Goal: Obtain resource: Download file/media

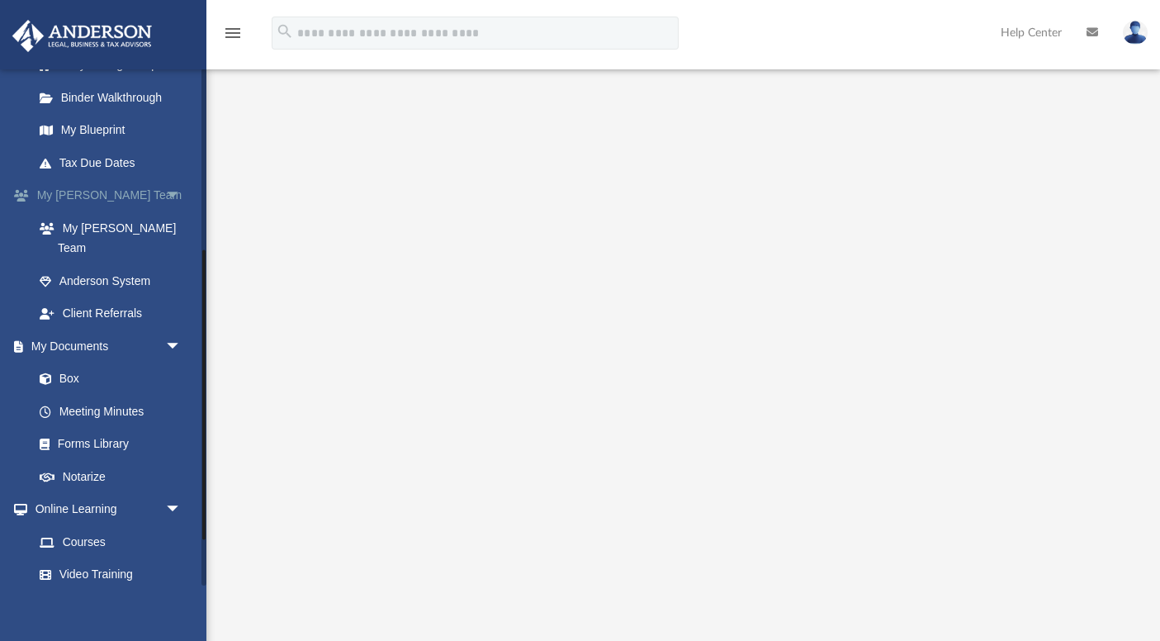
scroll to position [325, 0]
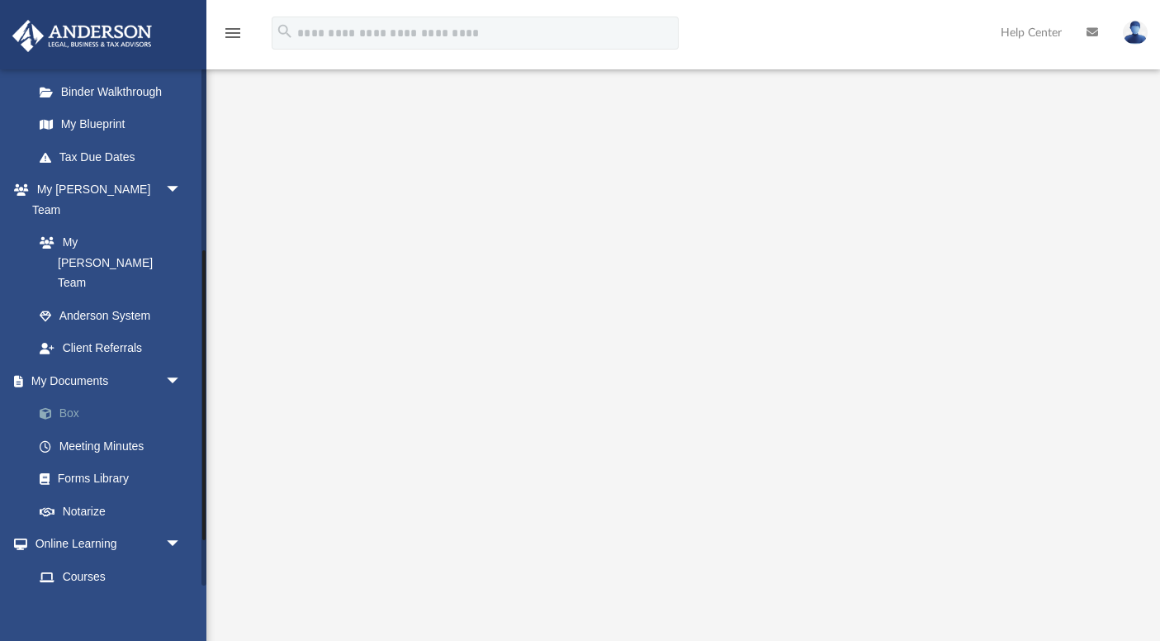
click at [68, 397] on link "Box" at bounding box center [114, 413] width 183 height 33
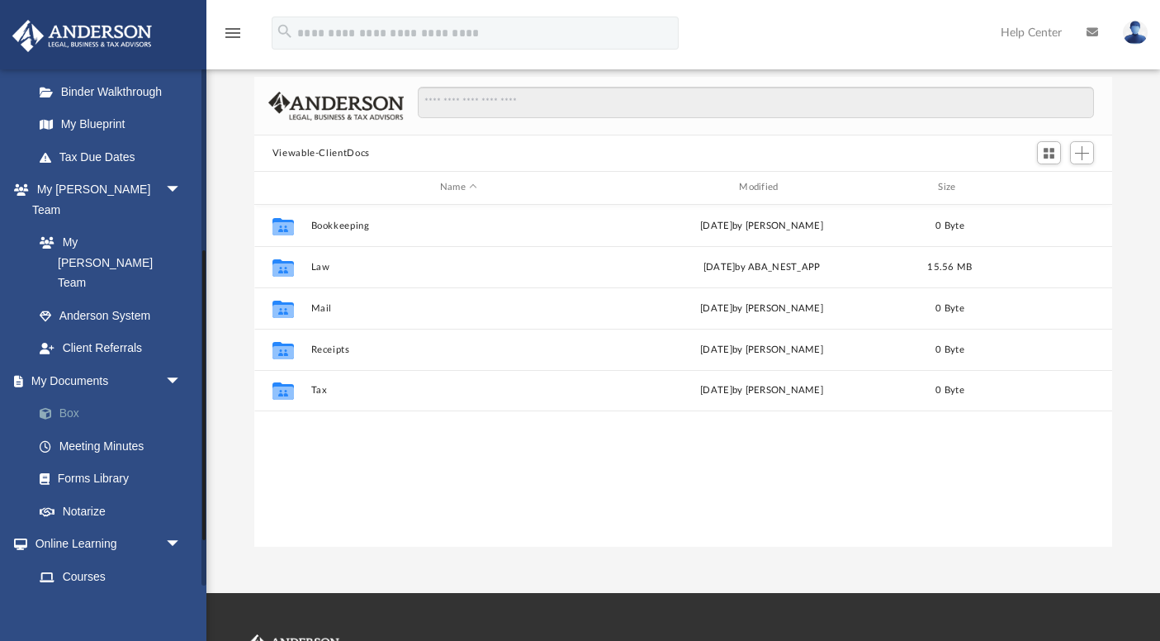
scroll to position [375, 858]
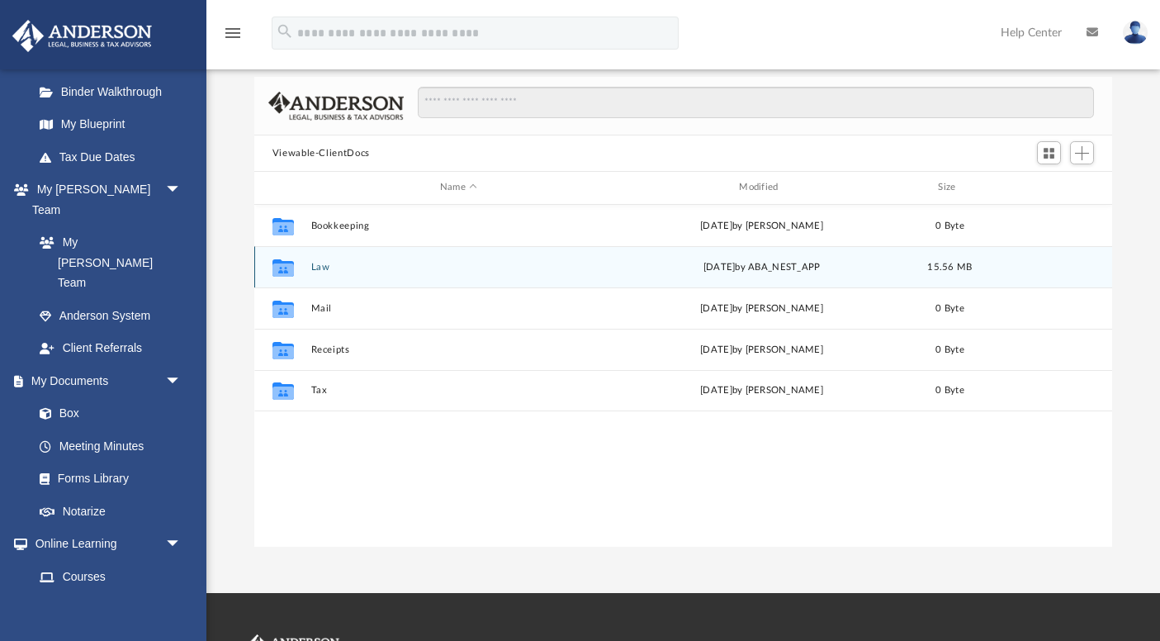
click at [324, 267] on button "Law" at bounding box center [459, 267] width 296 height 11
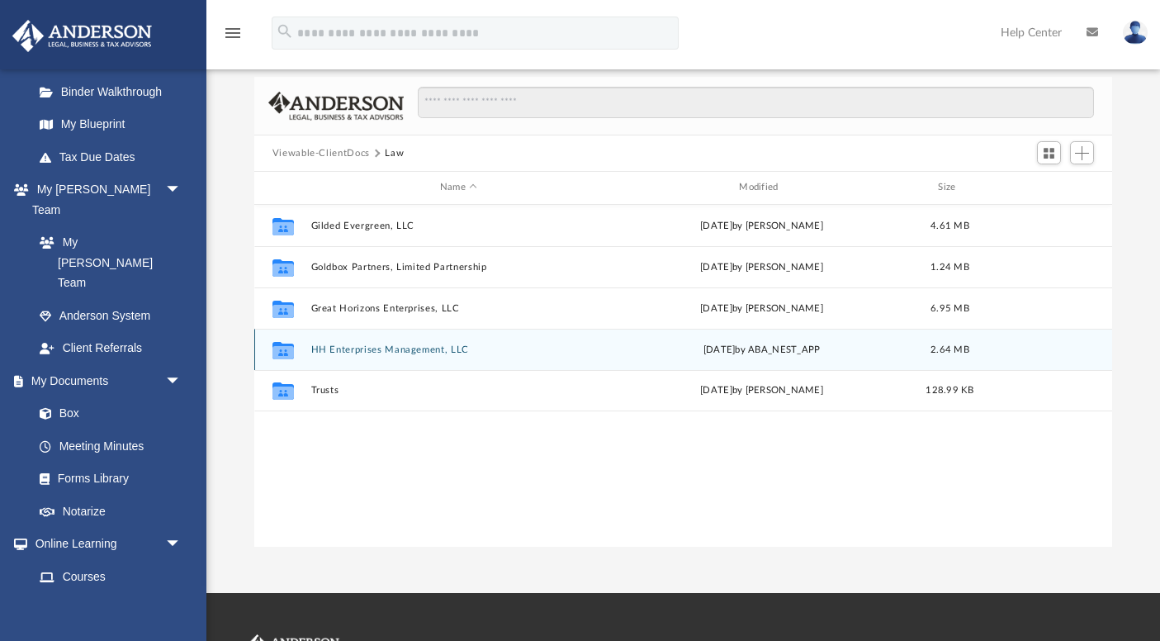
click at [348, 349] on button "HH Enterprises Management, LLC" at bounding box center [459, 349] width 296 height 11
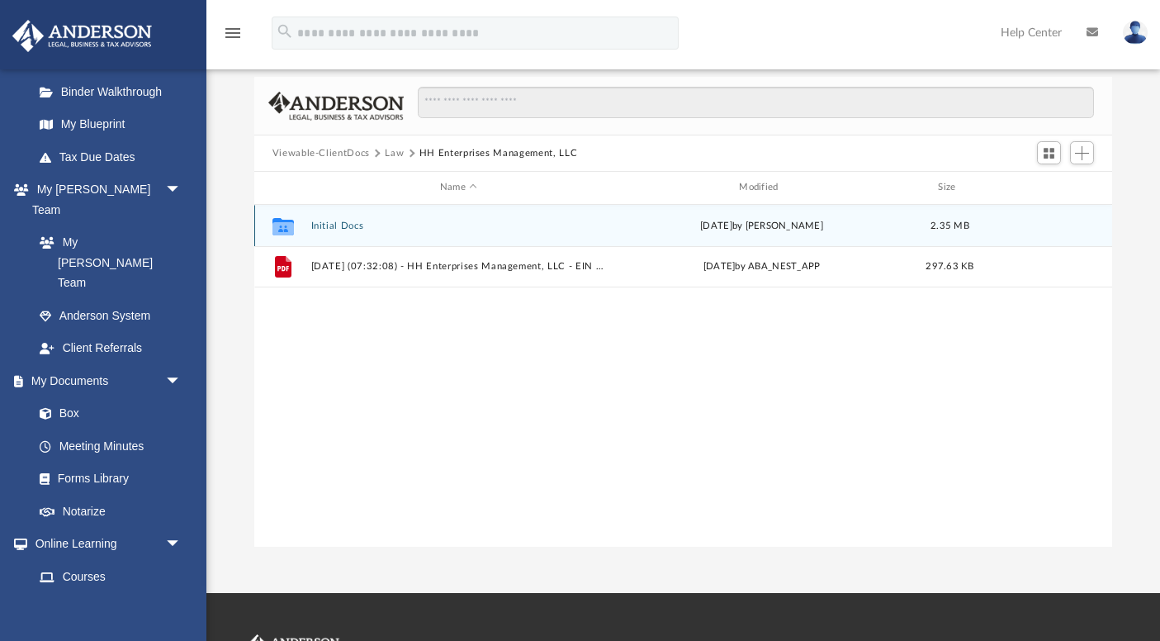
click at [348, 228] on button "Initial Docs" at bounding box center [459, 225] width 296 height 11
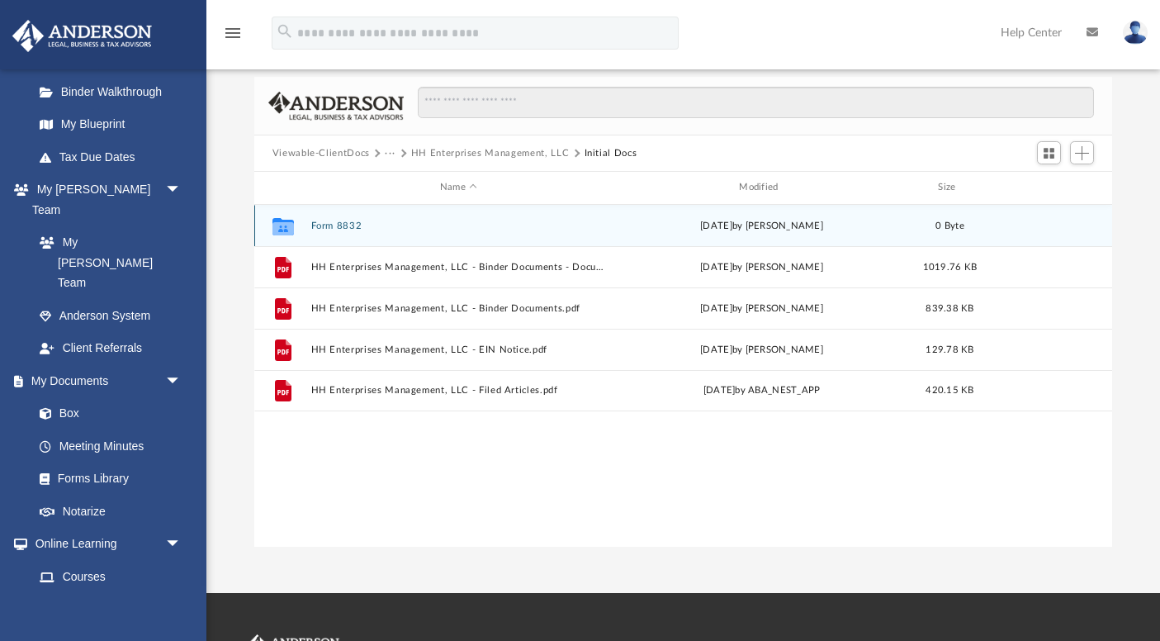
click at [335, 223] on button "Form 8832" at bounding box center [459, 225] width 296 height 11
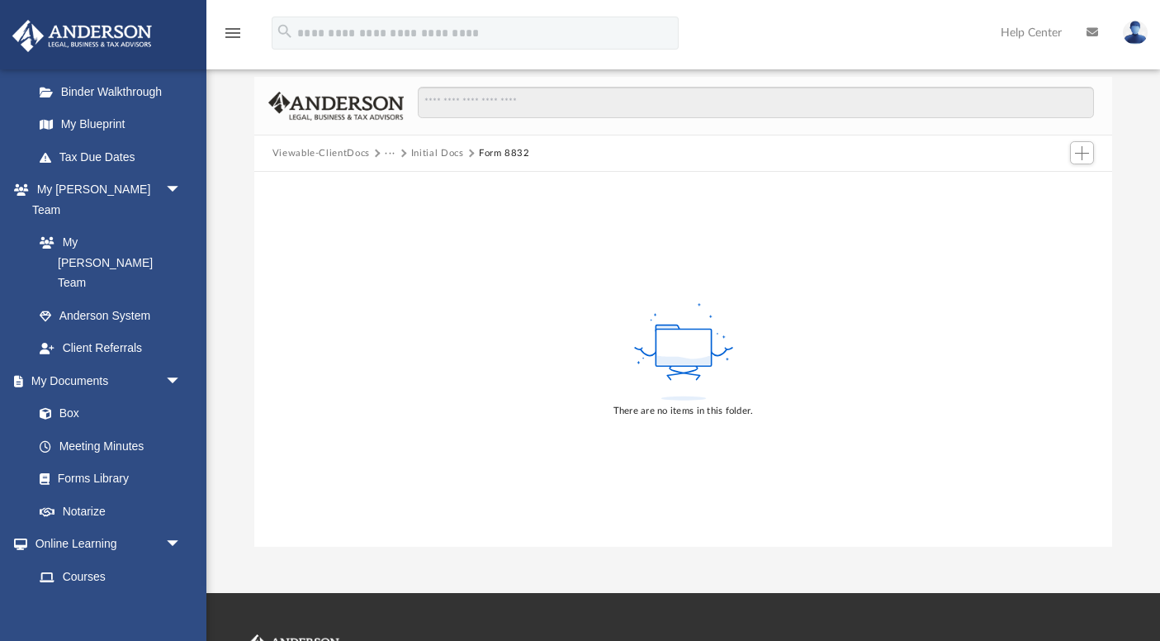
click at [433, 148] on button "Initial Docs" at bounding box center [437, 153] width 53 height 15
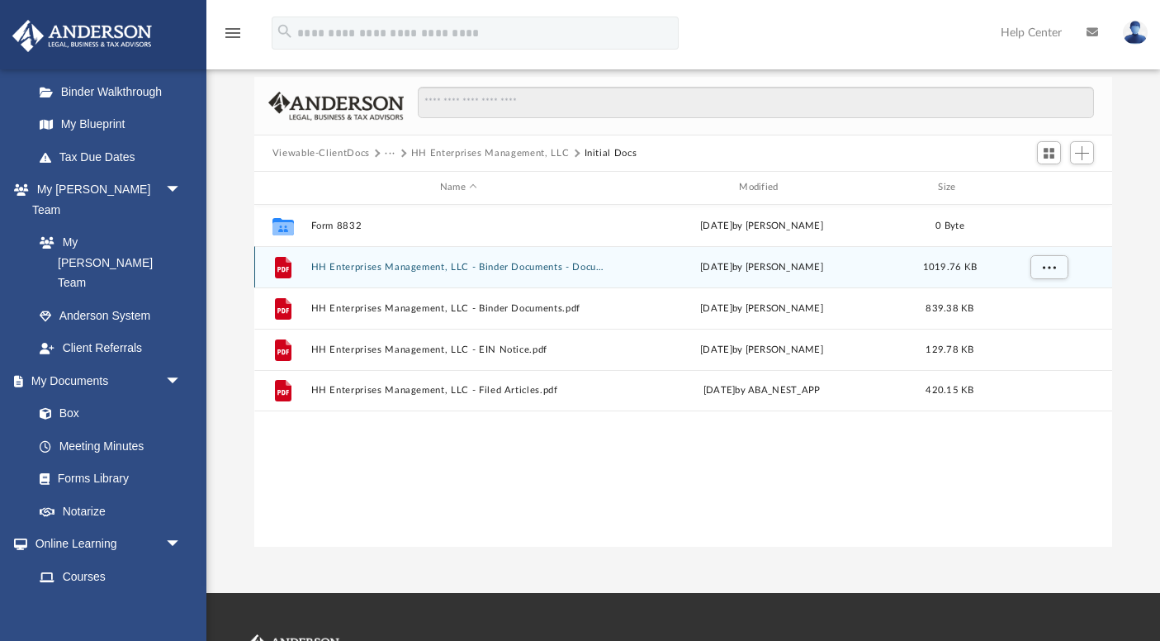
click at [544, 264] on button "HH Enterprises Management, LLC - Binder Documents - DocuSigned.pdf" at bounding box center [459, 267] width 296 height 11
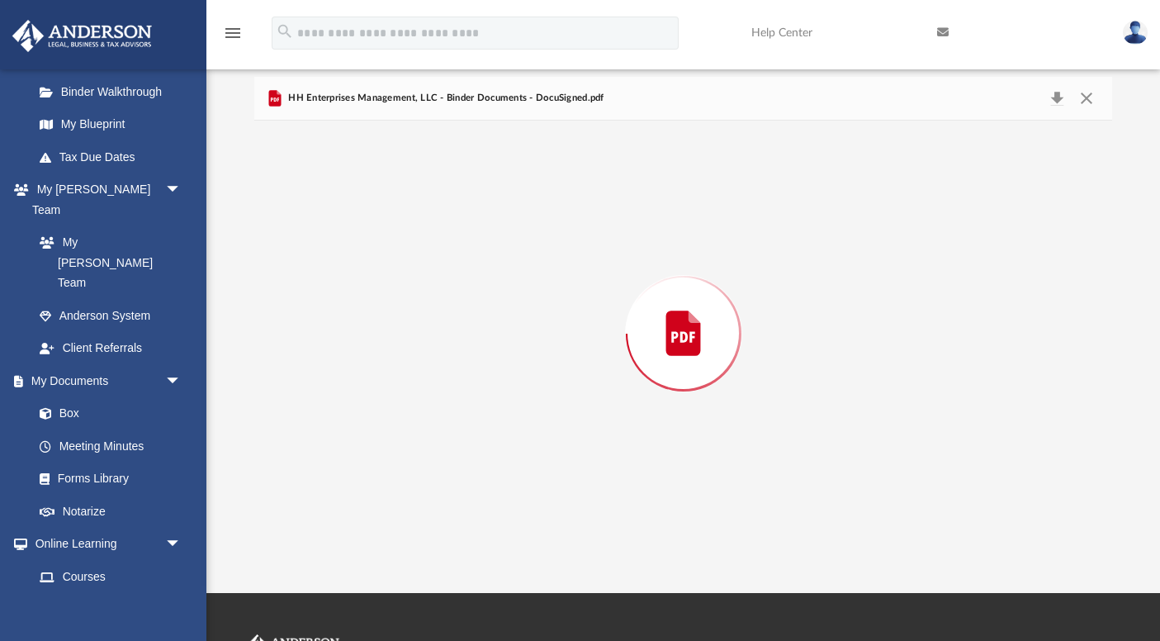
scroll to position [63421, 0]
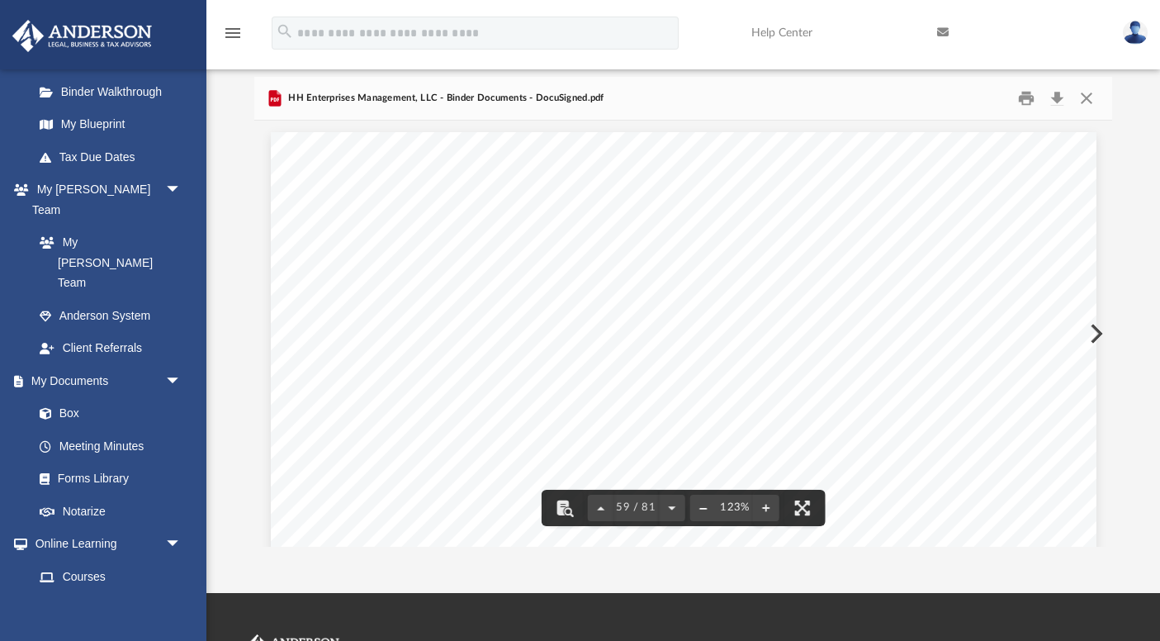
click at [698, 506] on button "File preview" at bounding box center [703, 508] width 26 height 36
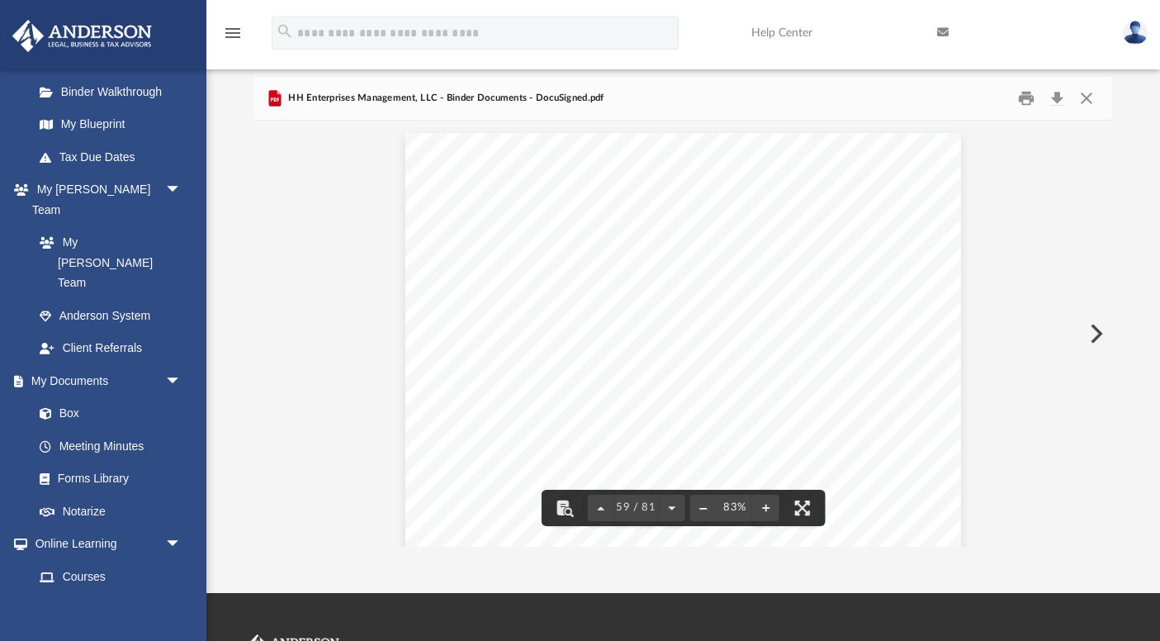
click at [698, 506] on button "File preview" at bounding box center [703, 508] width 26 height 36
click at [1086, 91] on button "Close" at bounding box center [1087, 99] width 30 height 26
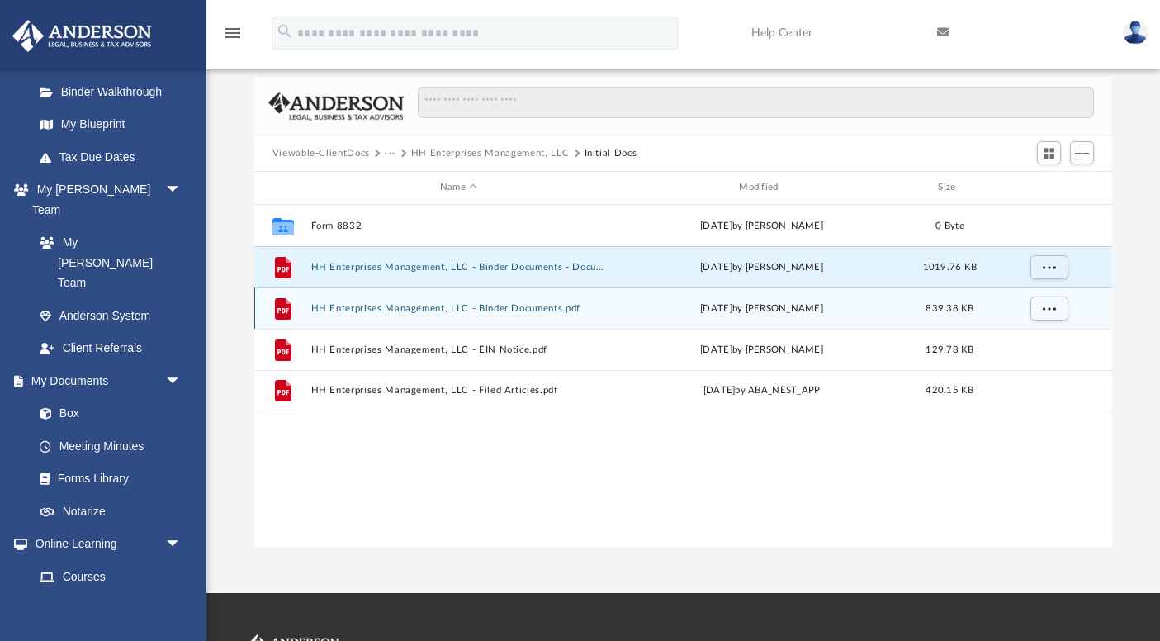
click at [467, 306] on button "HH Enterprises Management, LLC - Binder Documents.pdf" at bounding box center [459, 308] width 296 height 11
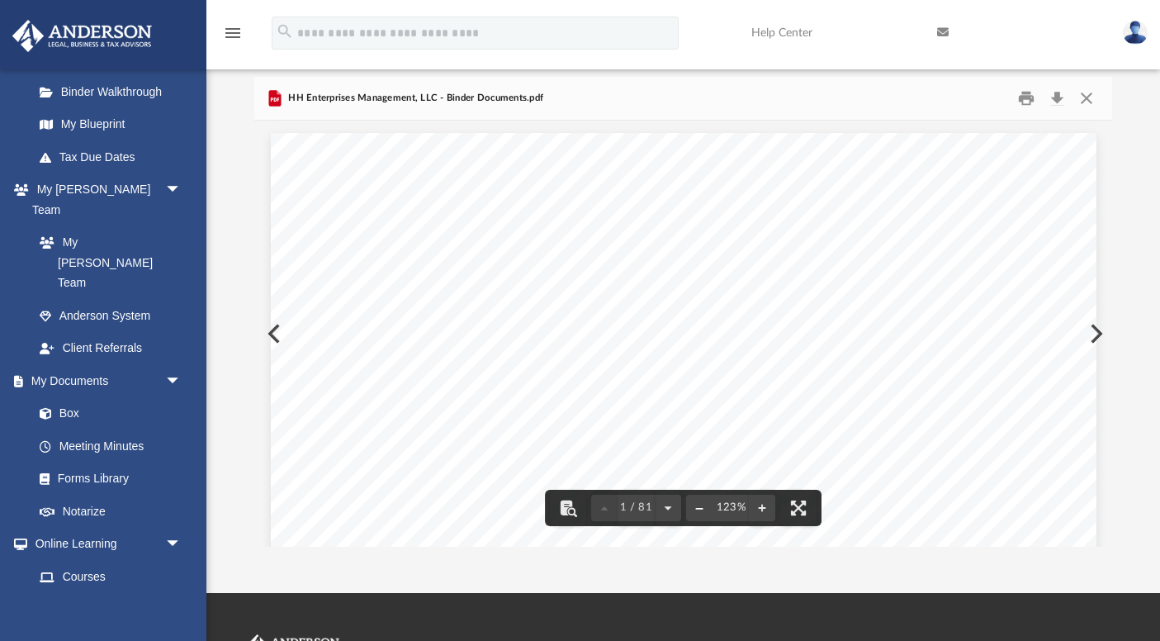
click at [695, 512] on button "File preview" at bounding box center [699, 508] width 26 height 36
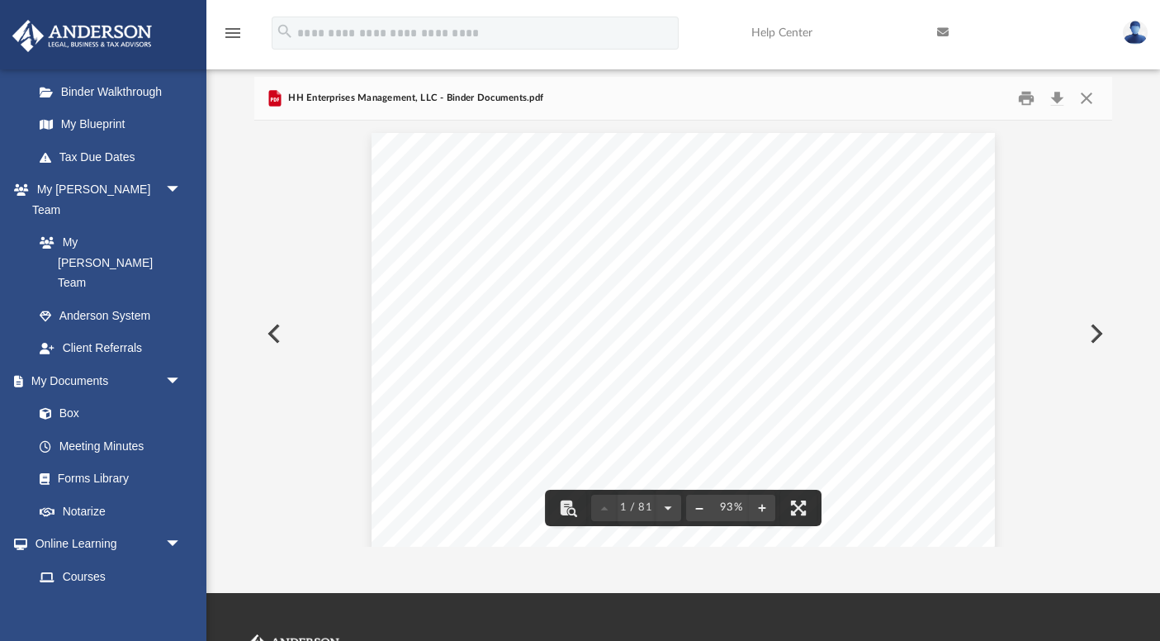
click at [695, 512] on button "File preview" at bounding box center [699, 508] width 26 height 36
click at [699, 510] on button "File preview" at bounding box center [699, 508] width 26 height 36
click at [763, 508] on button "File preview" at bounding box center [762, 508] width 26 height 36
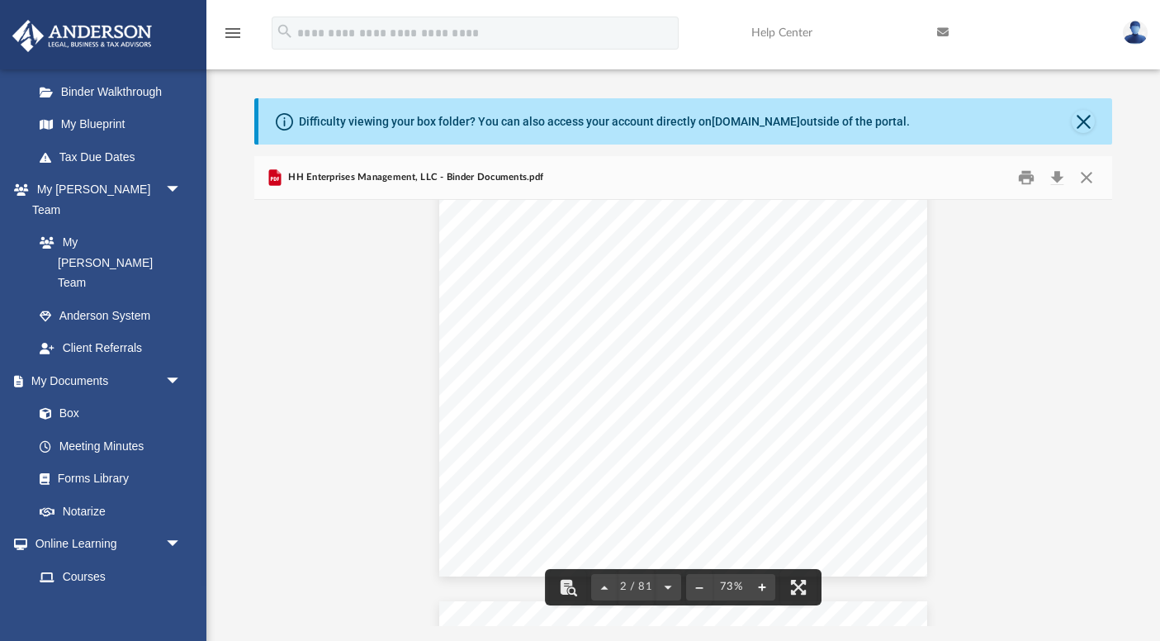
scroll to position [919, 0]
click at [698, 585] on button "File preview" at bounding box center [699, 587] width 26 height 36
